Goal: Complete application form: Complete application form

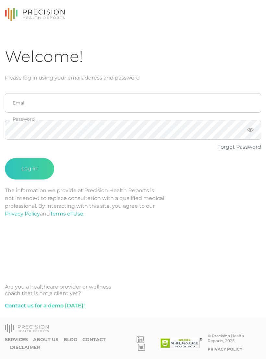
scroll to position [10, 0]
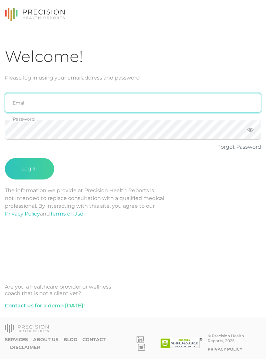
type input "[PERSON_NAME][EMAIL_ADDRESS][DOMAIN_NAME]"
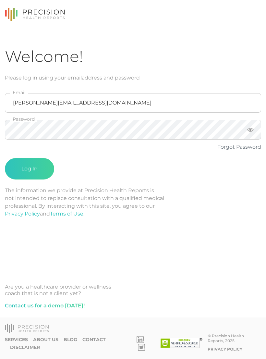
click at [35, 158] on button "Log In" at bounding box center [29, 168] width 49 height 21
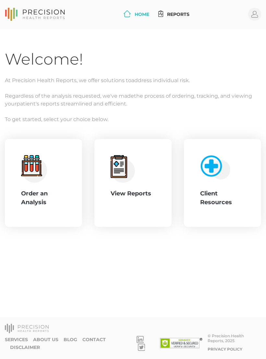
click at [210, 285] on div "Welcome! At Precision Health Reports, we offer solutions to address individual …" at bounding box center [133, 186] width 256 height 273
click at [44, 180] on icon ".cls-4{fill:#f3f3f3}.cls-5{fill:#e4e4e4}.cls-6{fill:#bbf7ff}.cls-7{fill:#8bf0ff…" at bounding box center [34, 169] width 26 height 28
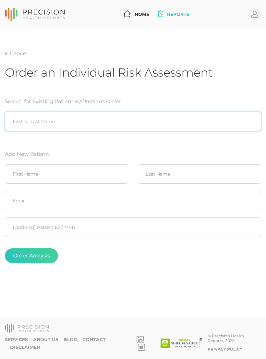
click at [120, 119] on input "search" at bounding box center [133, 121] width 256 height 19
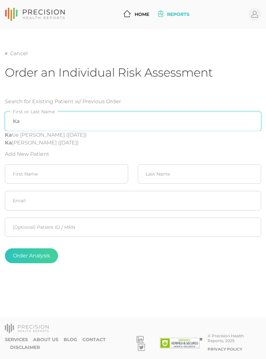
type input "K"
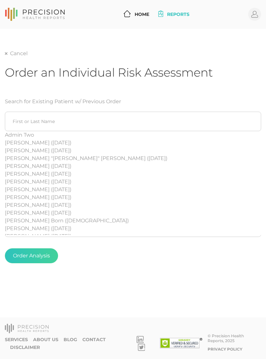
click at [232, 82] on div "Order an Individual Risk Assessment" at bounding box center [133, 77] width 256 height 25
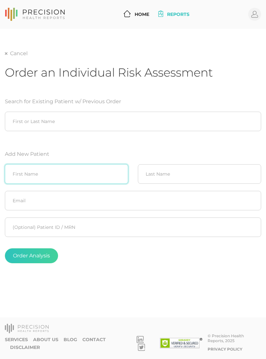
click at [95, 173] on input "text" at bounding box center [66, 173] width 123 height 19
click at [56, 176] on input "text" at bounding box center [66, 173] width 123 height 19
type input "[PERSON_NAME]"
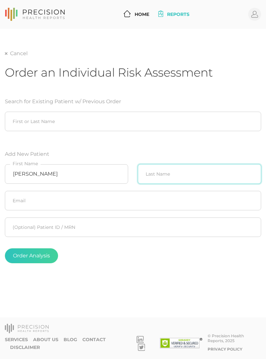
click at [167, 175] on input "text" at bounding box center [199, 173] width 123 height 19
type input "[PERSON_NAME]"
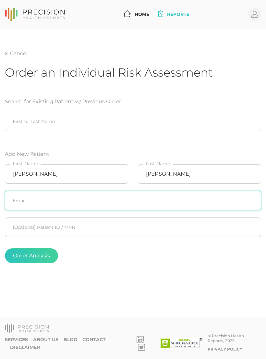
click at [130, 201] on input "text" at bounding box center [133, 200] width 256 height 19
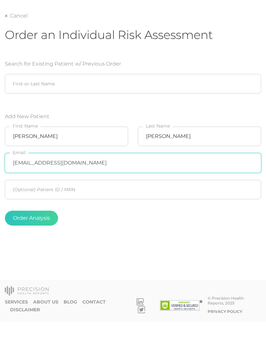
type input "[EMAIL_ADDRESS][DOMAIN_NAME]"
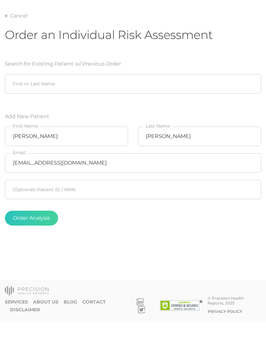
click at [160, 248] on div "Order Analysis" at bounding box center [133, 255] width 256 height 15
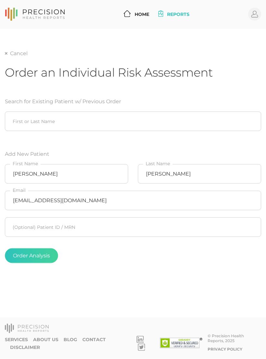
scroll to position [10, 0]
click at [41, 248] on button "Order Analysis" at bounding box center [31, 255] width 53 height 15
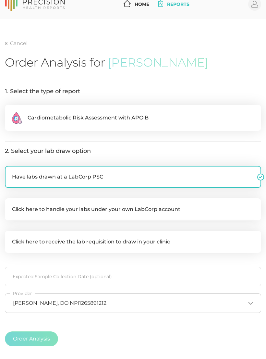
click at [175, 110] on label ".cls-2{fill:#fa759e}.cls-4{fill:#ffd7e5}.cls-8{fill:#3a2c60} Cardiometabolic Ri…" at bounding box center [133, 118] width 256 height 26
click at [10, 110] on input ".cls-2{fill:#fa759e}.cls-4{fill:#ffd7e5}.cls-8{fill:#3a2c60} Cardiometabolic Ri…" at bounding box center [7, 108] width 5 height 6
radio input "true"
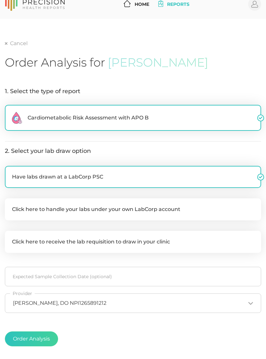
click at [181, 202] on label "Click here to handle your labs under your own LabCorp account" at bounding box center [133, 209] width 256 height 22
click at [10, 202] on input "Click here to handle your labs under your own LabCorp account" at bounding box center [7, 201] width 5 height 6
checkbox input "true"
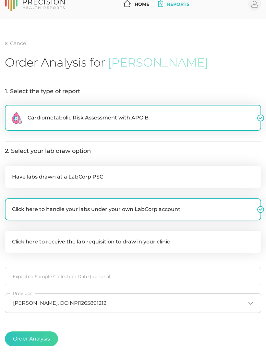
checkbox input "false"
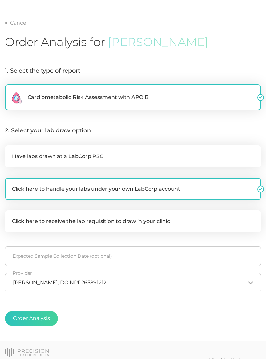
scroll to position [31, 0]
click at [46, 317] on button "Order Analysis" at bounding box center [31, 317] width 53 height 15
radio input "false"
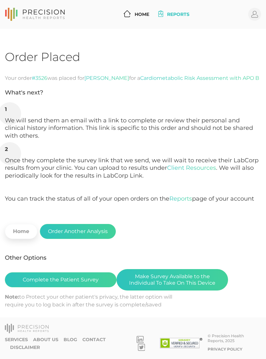
click at [90, 279] on button "Complete the Patient Survey" at bounding box center [61, 279] width 112 height 15
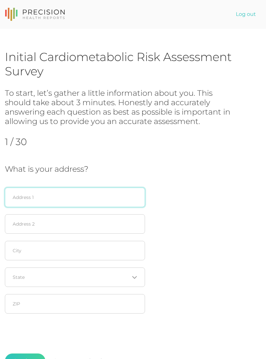
click at [103, 196] on input "text" at bounding box center [75, 197] width 140 height 19
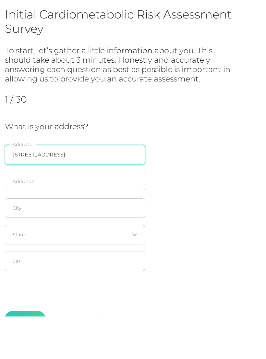
type input "2700 n 7th st apt 125"
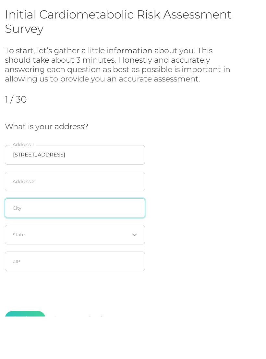
click at [26, 241] on input "text" at bounding box center [75, 250] width 140 height 19
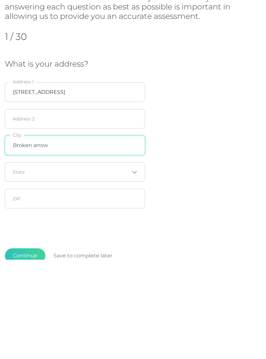
type input "Broken arrow"
click at [135, 269] on icon "Search for option" at bounding box center [134, 271] width 5 height 5
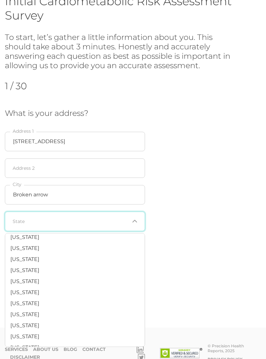
scroll to position [382, 0]
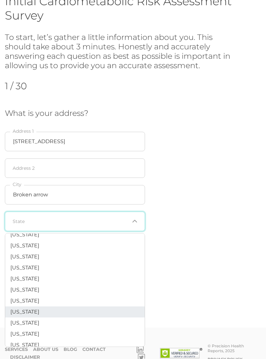
click at [33, 309] on span "Oklahoma" at bounding box center [24, 312] width 29 height 6
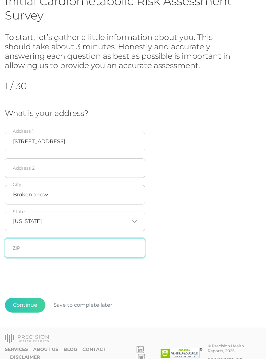
click at [102, 251] on input "text" at bounding box center [75, 247] width 140 height 19
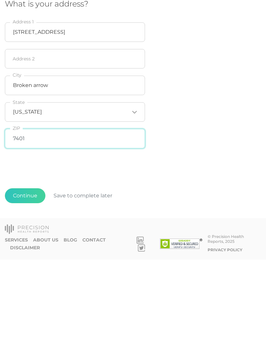
type input "74012"
click at [27, 287] on button "Continue" at bounding box center [25, 294] width 41 height 15
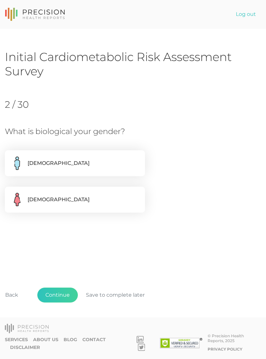
click at [118, 202] on label "Female" at bounding box center [75, 200] width 140 height 26
click at [10, 193] on input "Female" at bounding box center [7, 190] width 5 height 6
radio input "true"
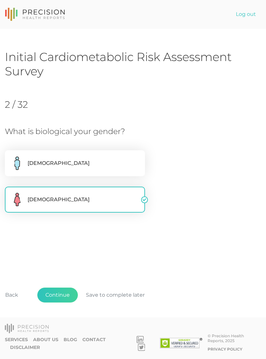
click at [60, 302] on button "Continue" at bounding box center [57, 294] width 41 height 15
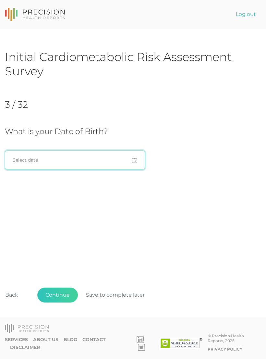
click at [97, 155] on input at bounding box center [75, 159] width 140 height 19
type input "12/27/1993"
click at [191, 230] on div "Initial Cardiometabolic Risk Assessment Survey 3 / 32 What is your Date of Birt…" at bounding box center [133, 186] width 256 height 273
click at [67, 302] on button "Continue" at bounding box center [57, 294] width 41 height 15
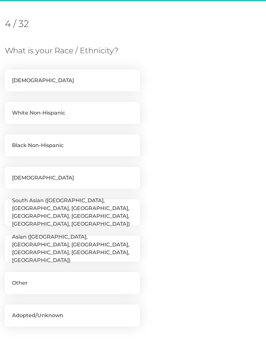
scroll to position [89, 0]
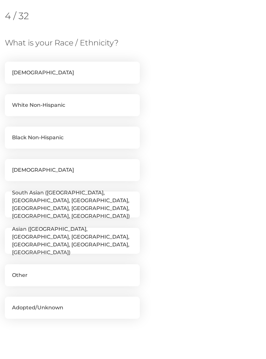
click at [91, 103] on label "White Non-Hispanic" at bounding box center [72, 105] width 135 height 22
click at [10, 101] on input "White Non-Hispanic" at bounding box center [7, 97] width 5 height 6
checkbox input "true"
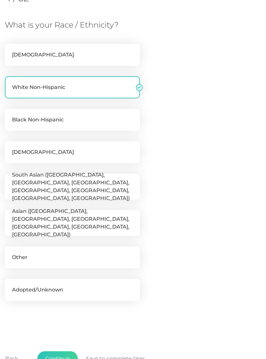
scroll to position [147, 0]
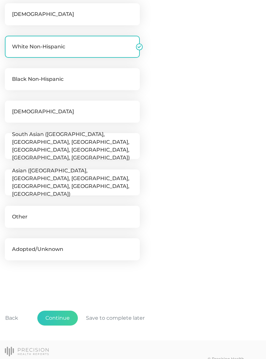
click at [64, 318] on button "Continue" at bounding box center [57, 317] width 41 height 15
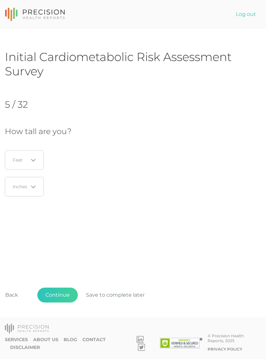
click at [33, 158] on icon "Search for option" at bounding box center [33, 160] width 5 height 5
click at [21, 200] on li "5" at bounding box center [25, 202] width 51 height 11
click at [33, 187] on icon "Search for option" at bounding box center [33, 186] width 5 height 5
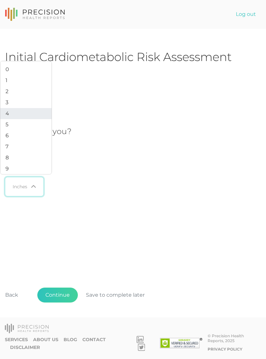
click at [17, 119] on li "4" at bounding box center [25, 113] width 51 height 11
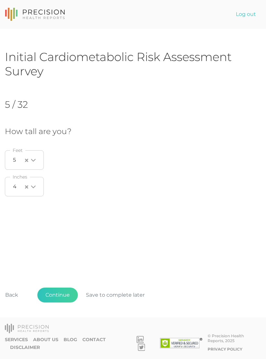
click at [184, 191] on div "How tall are you? 5 Loading... Feet 4 Loading... Inches" at bounding box center [133, 163] width 256 height 73
click at [258, 353] on div "Privacy Policy" at bounding box center [235, 349] width 54 height 8
click at [64, 302] on button "Continue" at bounding box center [57, 294] width 41 height 15
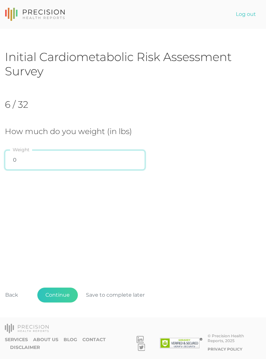
click at [78, 169] on input "0" at bounding box center [75, 159] width 140 height 19
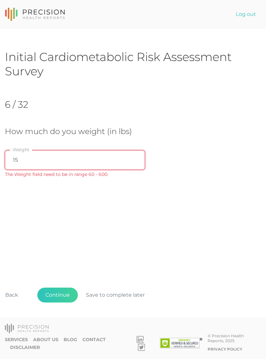
type input "151"
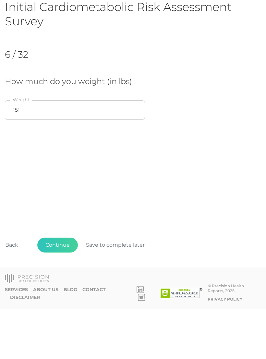
click at [67, 287] on button "Continue" at bounding box center [57, 294] width 41 height 15
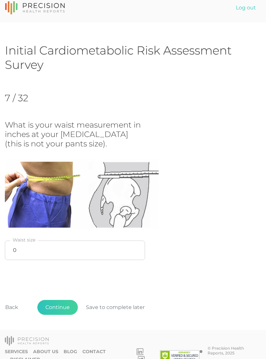
scroll to position [8, 0]
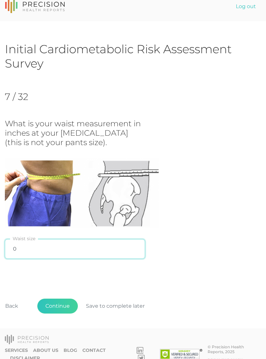
click at [42, 248] on input "0" at bounding box center [75, 248] width 140 height 19
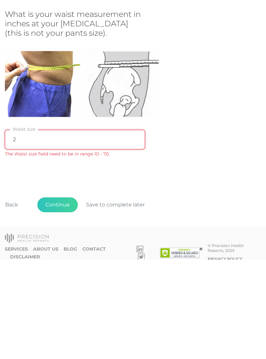
type input "28"
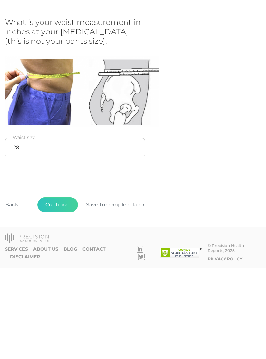
click at [60, 288] on button "Continue" at bounding box center [57, 295] width 41 height 15
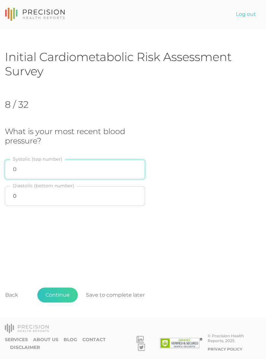
click at [91, 170] on input "0" at bounding box center [75, 169] width 140 height 19
type input "100"
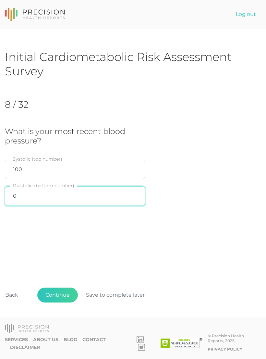
click at [29, 200] on input "0" at bounding box center [75, 195] width 140 height 19
type input "88"
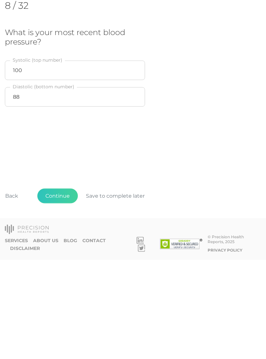
click at [65, 287] on button "Continue" at bounding box center [57, 294] width 41 height 15
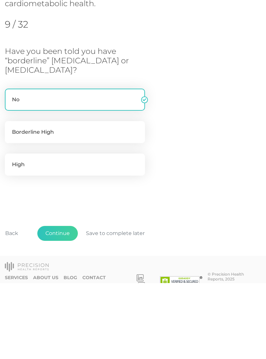
scroll to position [26, 0]
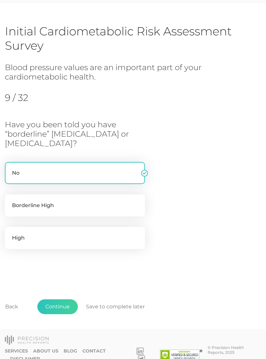
click at [65, 308] on button "Continue" at bounding box center [57, 306] width 41 height 15
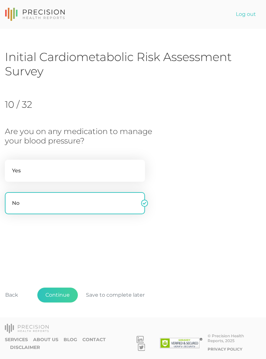
click at [64, 302] on button "Continue" at bounding box center [57, 294] width 41 height 15
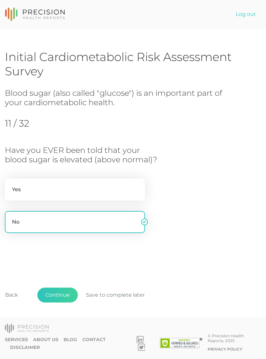
click at [122, 190] on label "Yes" at bounding box center [75, 189] width 140 height 22
click at [10, 185] on input "Yes" at bounding box center [7, 181] width 5 height 6
radio input "true"
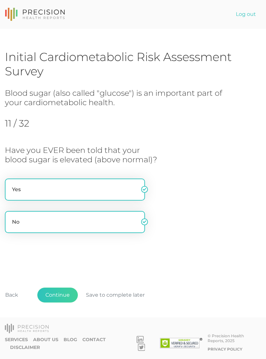
radio input "false"
click at [64, 302] on button "Continue" at bounding box center [57, 294] width 41 height 15
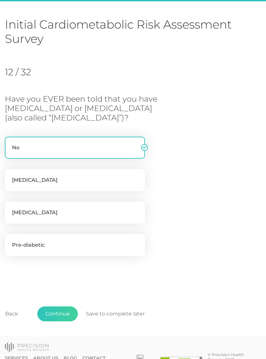
scroll to position [40, 0]
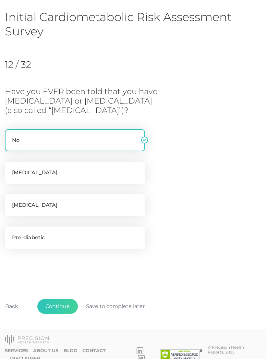
click at [117, 235] on label "Pre-diabetic" at bounding box center [75, 237] width 140 height 22
click at [10, 233] on input "Pre-diabetic" at bounding box center [7, 229] width 5 height 6
checkbox input "true"
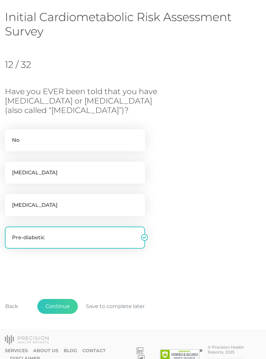
checkbox input "false"
click at [64, 299] on button "Continue" at bounding box center [57, 306] width 41 height 15
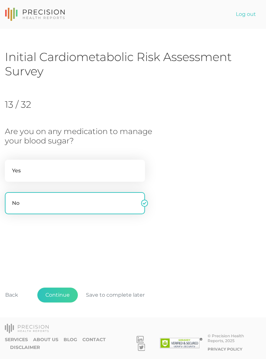
click at [115, 171] on label "Yes" at bounding box center [75, 171] width 140 height 22
click at [10, 166] on input "Yes" at bounding box center [7, 163] width 5 height 6
radio input "true"
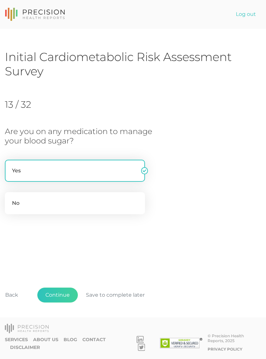
click at [127, 205] on label "No" at bounding box center [75, 203] width 140 height 22
click at [10, 199] on input "No" at bounding box center [7, 195] width 5 height 6
radio input "true"
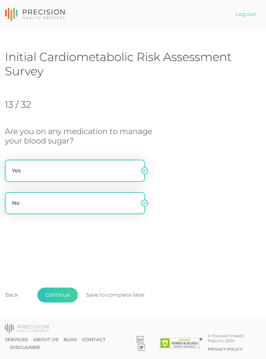
radio input "false"
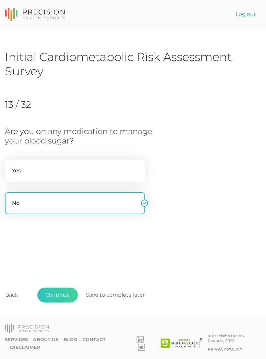
click at [63, 302] on button "Continue" at bounding box center [57, 294] width 41 height 15
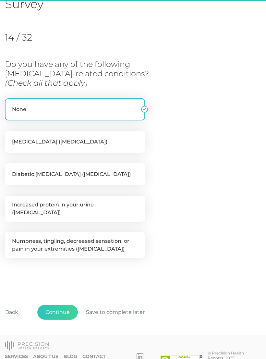
scroll to position [69, 0]
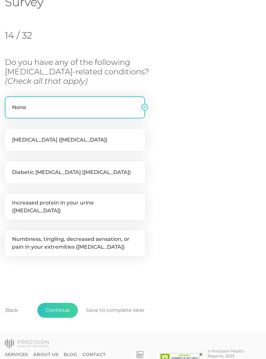
click at [62, 308] on button "Continue" at bounding box center [57, 310] width 41 height 15
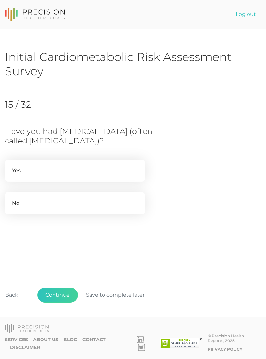
click at [124, 207] on label "No" at bounding box center [75, 203] width 140 height 22
click at [10, 199] on input "No" at bounding box center [7, 195] width 5 height 6
radio input "true"
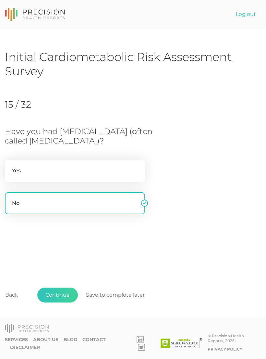
click at [61, 302] on button "Continue" at bounding box center [57, 294] width 41 height 15
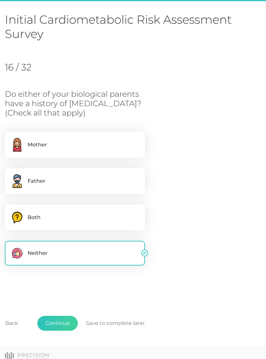
scroll to position [40, 0]
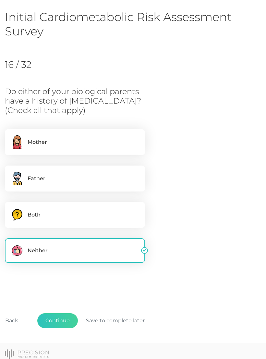
click at [66, 318] on button "Continue" at bounding box center [57, 320] width 41 height 15
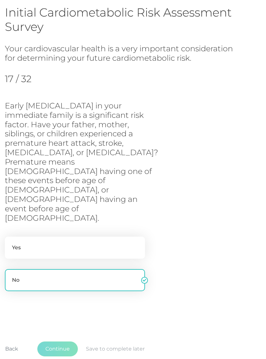
scroll to position [48, 0]
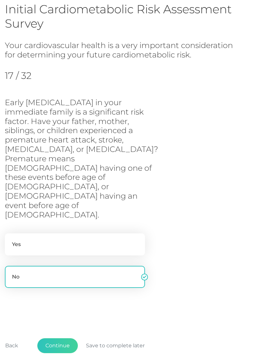
click at [64, 338] on button "Continue" at bounding box center [57, 345] width 41 height 15
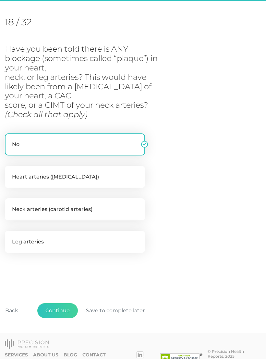
scroll to position [85, 0]
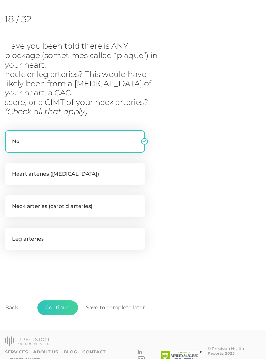
click at [65, 303] on button "Continue" at bounding box center [57, 307] width 41 height 15
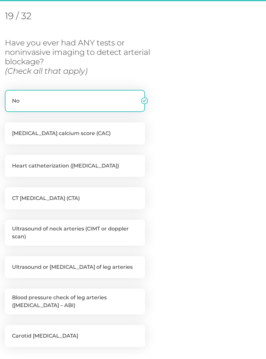
scroll to position [89, 0]
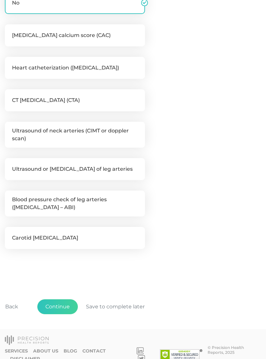
click at [63, 306] on button "Continue" at bounding box center [57, 306] width 41 height 15
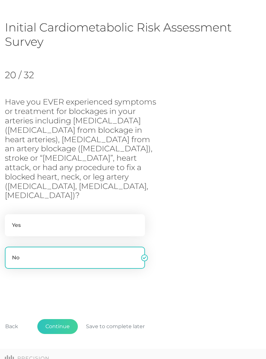
click at [64, 319] on button "Continue" at bounding box center [57, 326] width 41 height 15
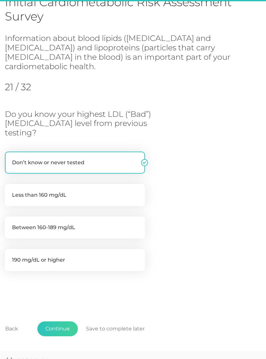
scroll to position [58, 0]
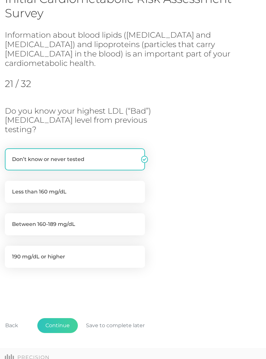
click at [9, 181] on label "Less than 160 mg/dL" at bounding box center [75, 192] width 140 height 22
click at [9, 181] on input "Less than 160 mg/dL" at bounding box center [7, 184] width 5 height 6
radio input "true"
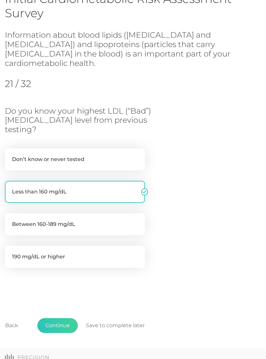
click at [64, 318] on button "Continue" at bounding box center [57, 325] width 41 height 15
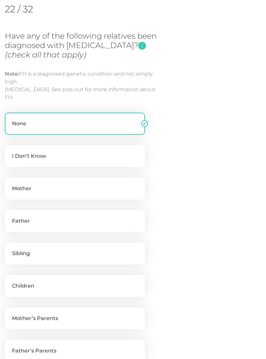
scroll to position [96, 0]
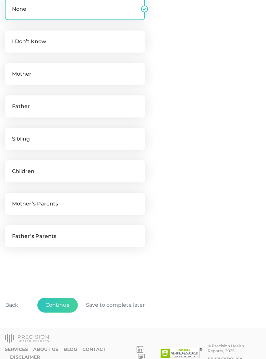
click at [67, 304] on button "Continue" at bounding box center [57, 305] width 41 height 15
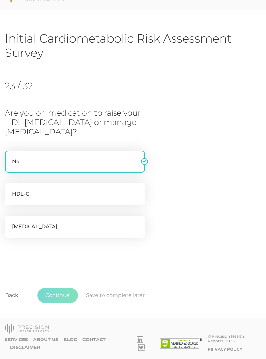
scroll to position [7, 0]
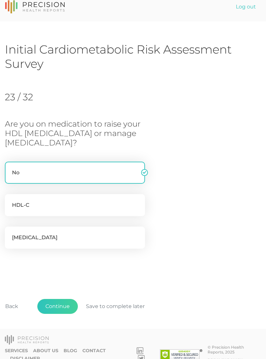
click at [68, 303] on button "Continue" at bounding box center [57, 306] width 41 height 15
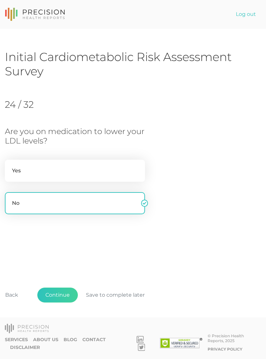
click at [67, 302] on button "Continue" at bounding box center [57, 294] width 41 height 15
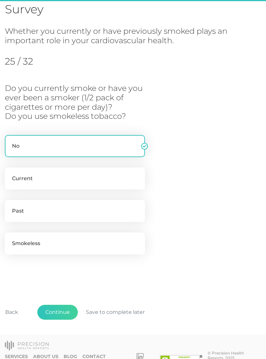
scroll to position [67, 0]
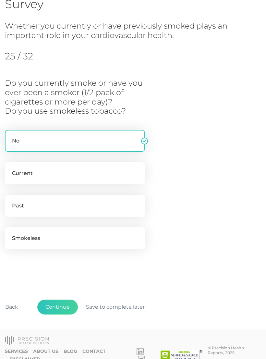
click at [68, 302] on button "Continue" at bounding box center [57, 306] width 41 height 15
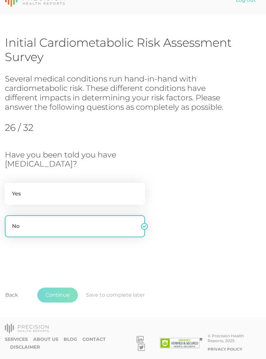
scroll to position [2, 0]
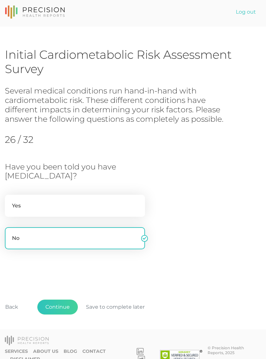
click at [132, 205] on label "Yes" at bounding box center [75, 206] width 140 height 22
click at [10, 201] on input "Yes" at bounding box center [7, 198] width 5 height 6
radio input "true"
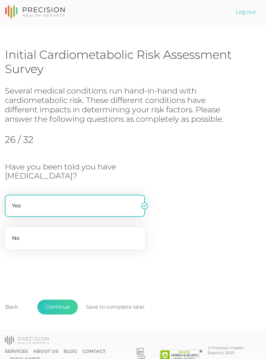
click at [67, 308] on button "Continue" at bounding box center [57, 306] width 41 height 15
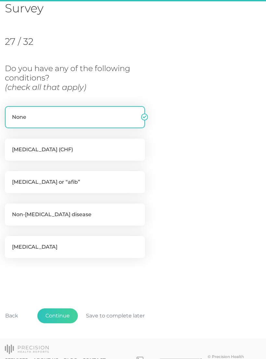
scroll to position [72, 0]
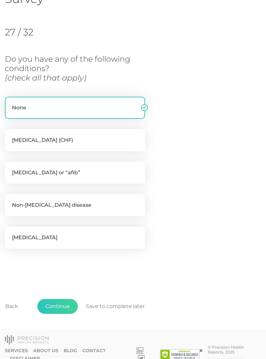
click at [62, 306] on button "Continue" at bounding box center [57, 306] width 41 height 15
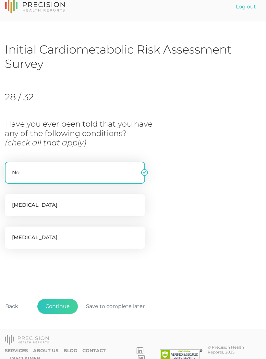
click at [61, 305] on button "Continue" at bounding box center [57, 306] width 41 height 15
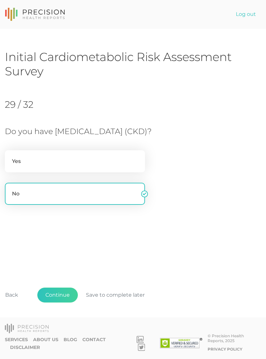
click at [64, 302] on button "Continue" at bounding box center [57, 294] width 41 height 15
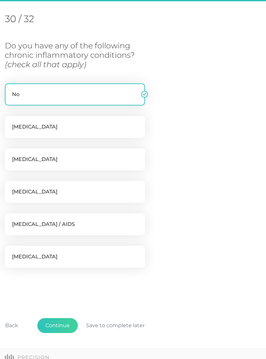
scroll to position [89, 0]
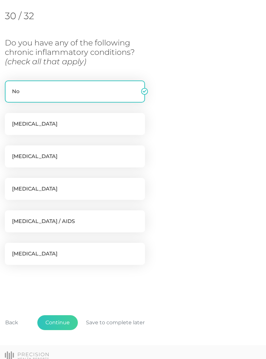
click at [64, 321] on button "Continue" at bounding box center [57, 322] width 41 height 15
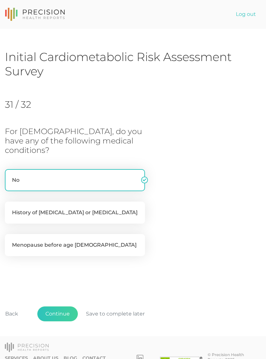
click at [61, 309] on button "Continue" at bounding box center [57, 313] width 41 height 15
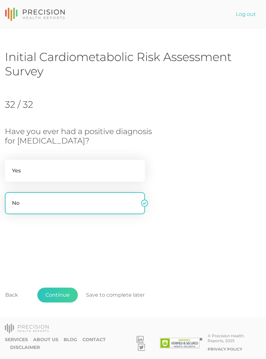
click at [116, 173] on label "Yes" at bounding box center [75, 171] width 140 height 22
click at [10, 166] on input "Yes" at bounding box center [7, 163] width 5 height 6
radio input "true"
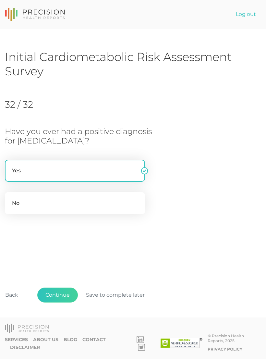
click at [64, 302] on button "Continue" at bounding box center [57, 294] width 41 height 15
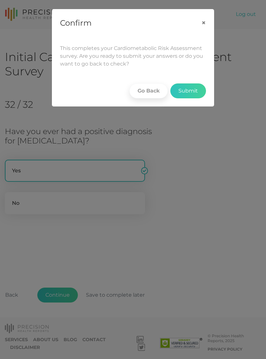
click at [189, 92] on button "Submit" at bounding box center [188, 90] width 36 height 15
